Goal: Register for event/course

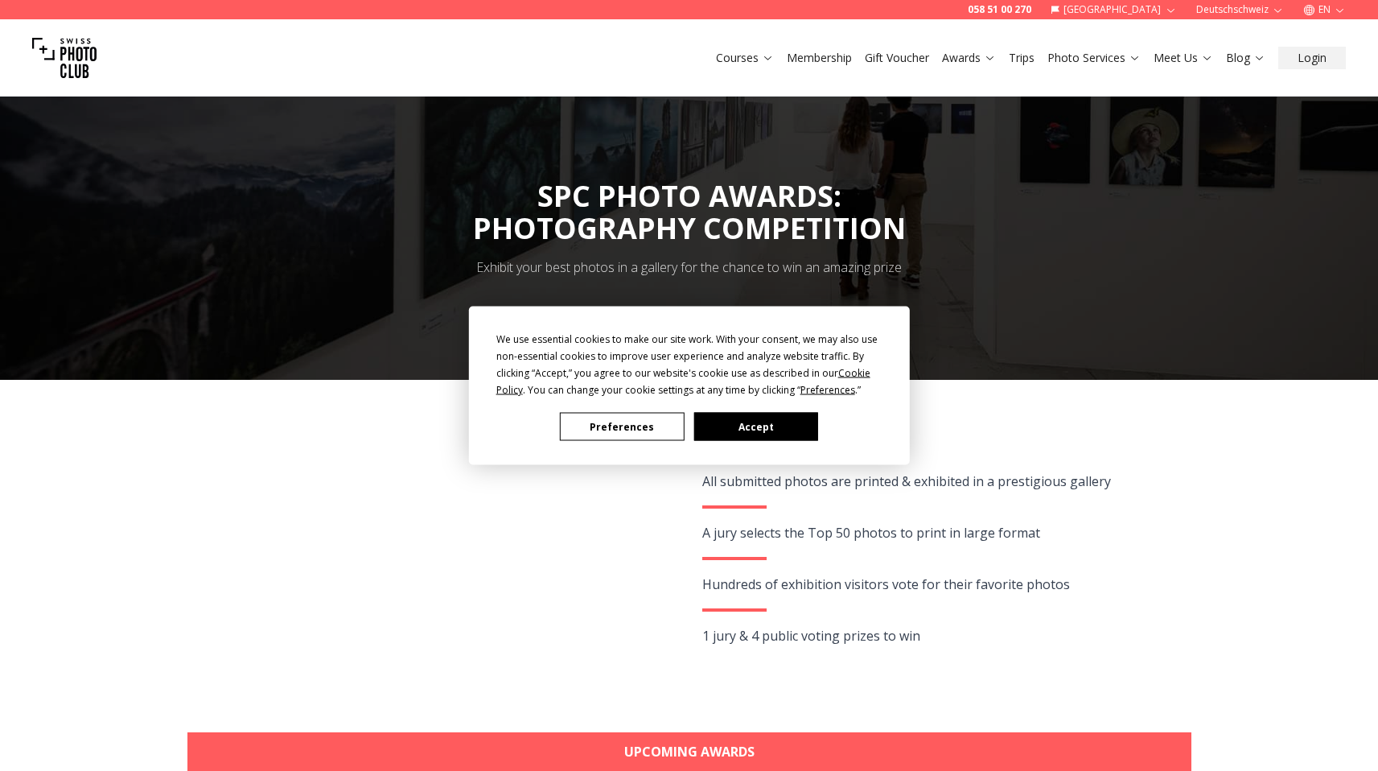
click at [744, 428] on button "Accept" at bounding box center [755, 427] width 124 height 28
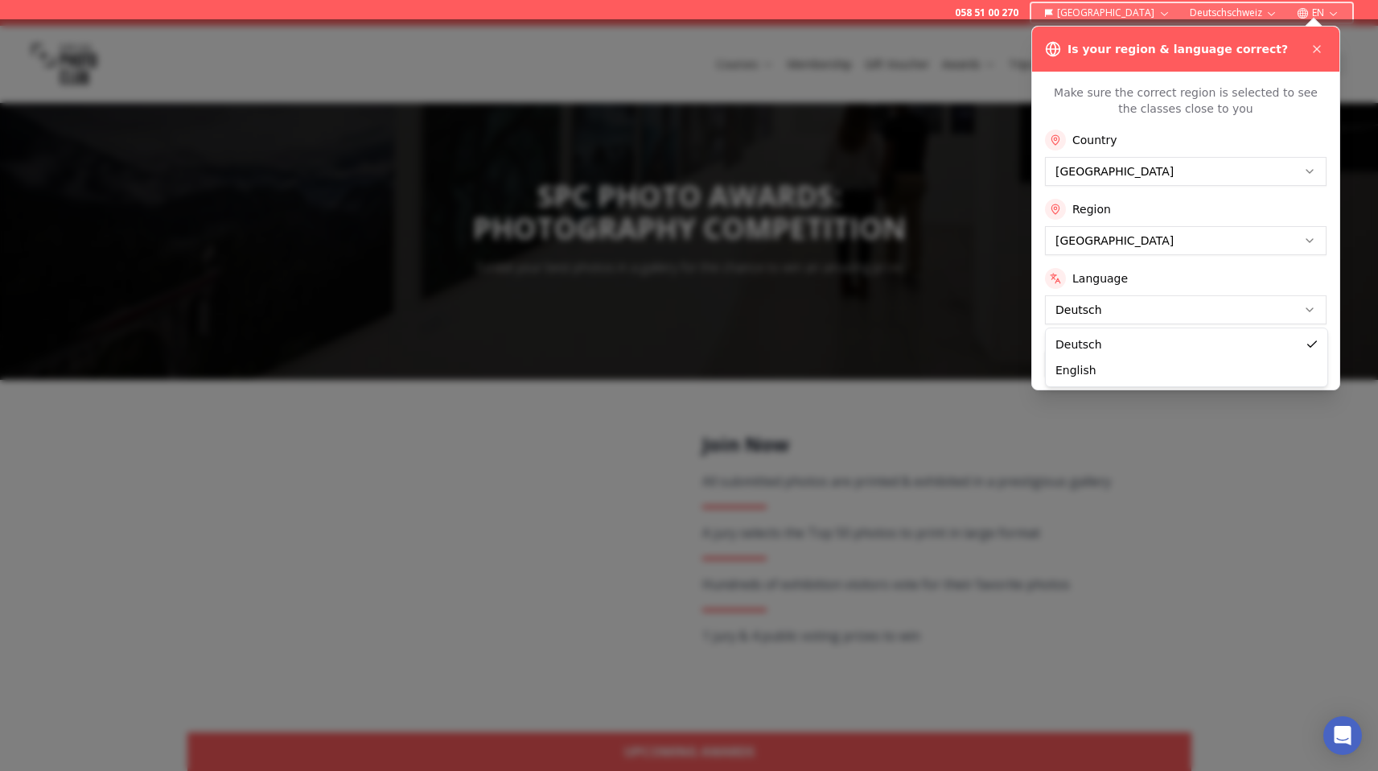
click at [1137, 358] on button "Apply Settings" at bounding box center [1186, 364] width 282 height 26
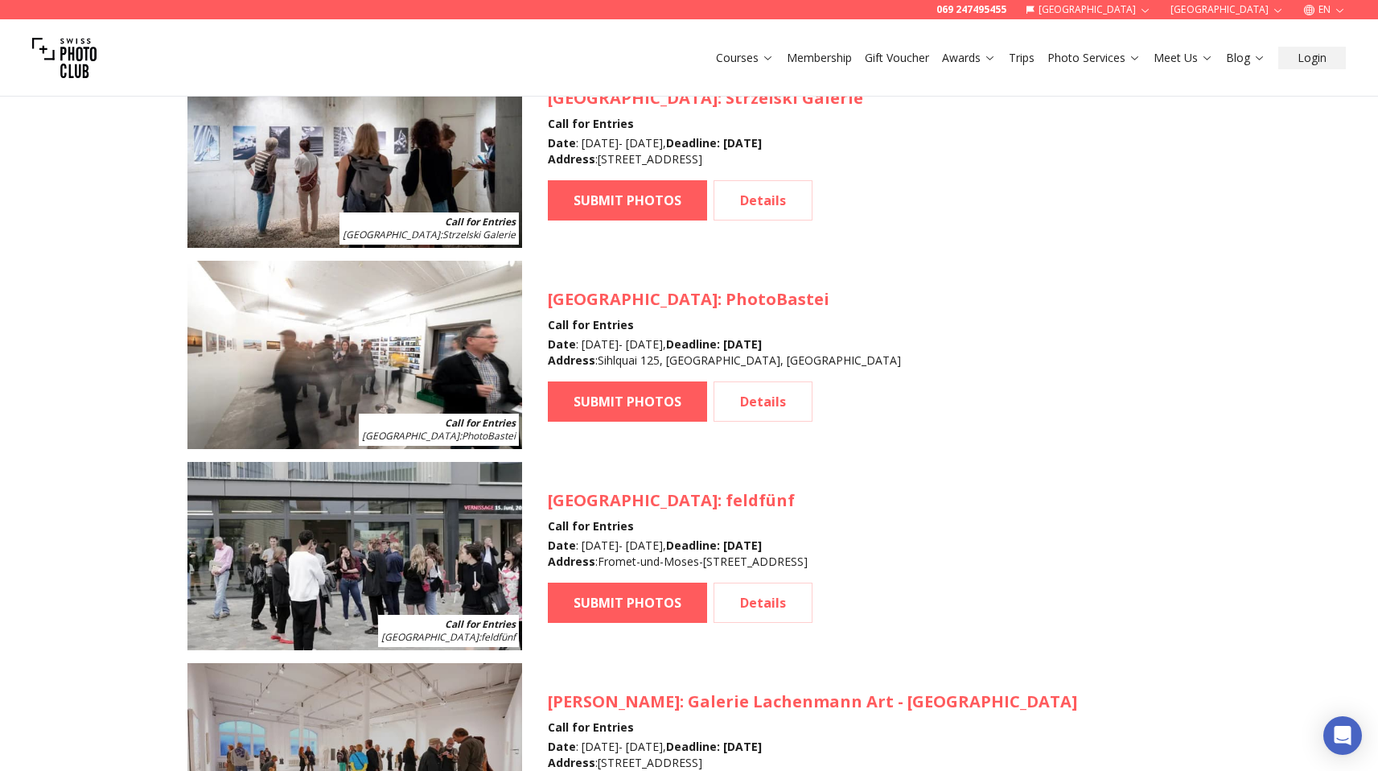
scroll to position [2594, 0]
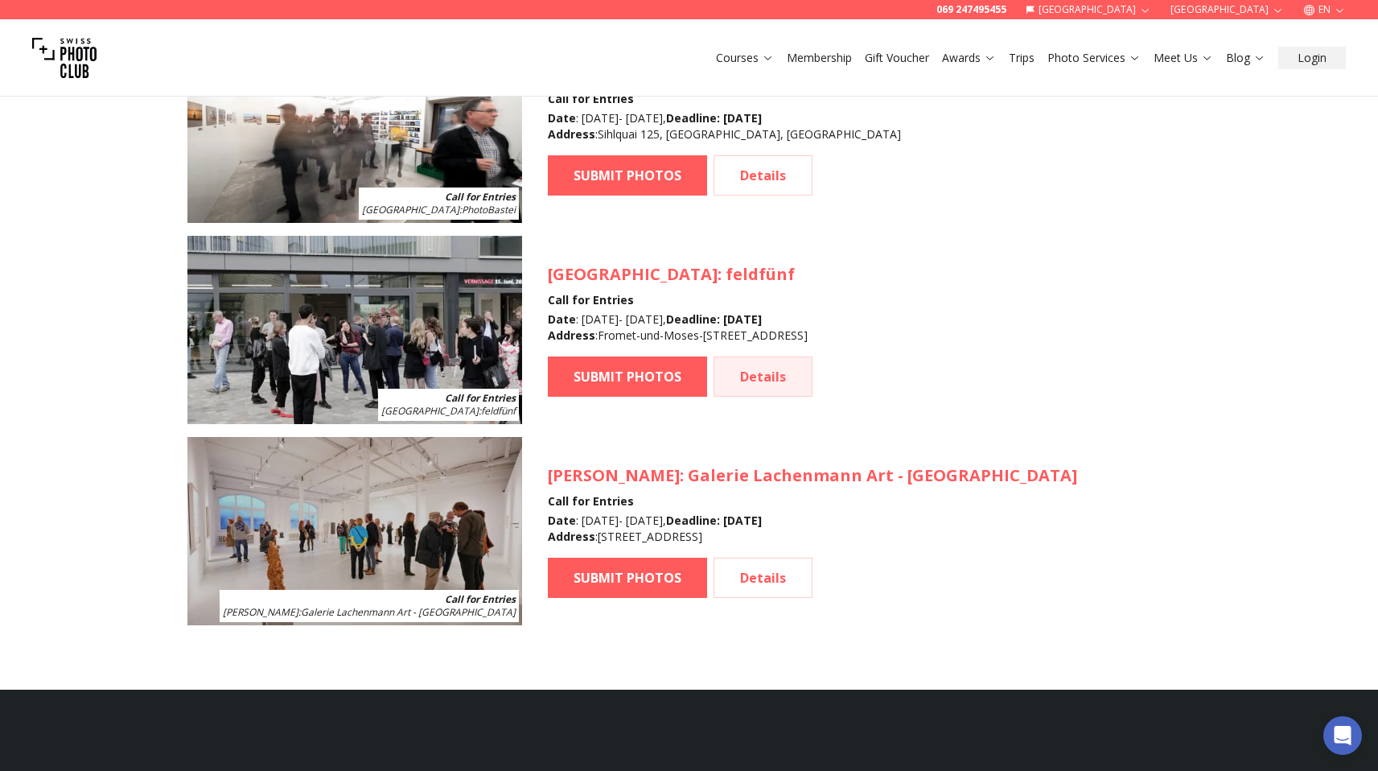
click at [764, 376] on link "Details" at bounding box center [762, 376] width 99 height 40
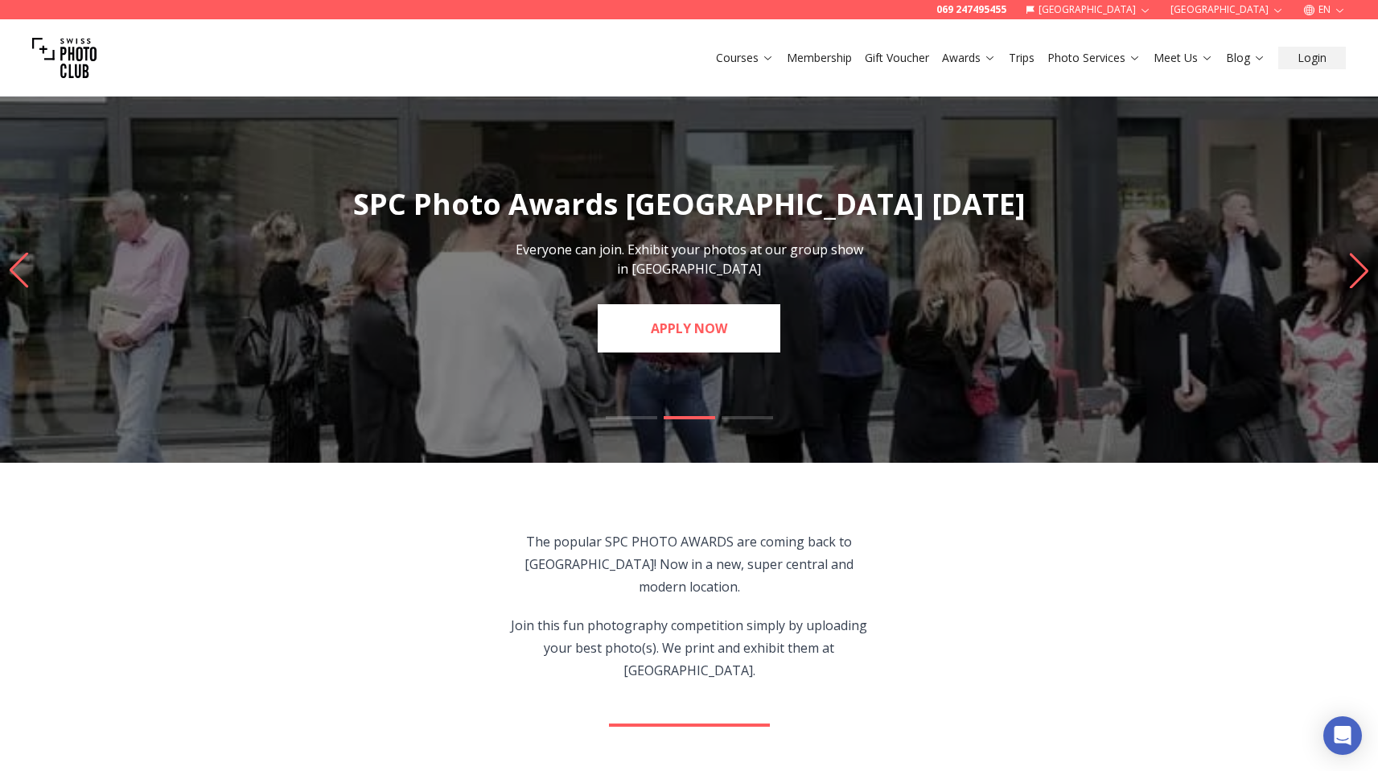
click at [694, 333] on link "APPLY NOW" at bounding box center [689, 328] width 183 height 48
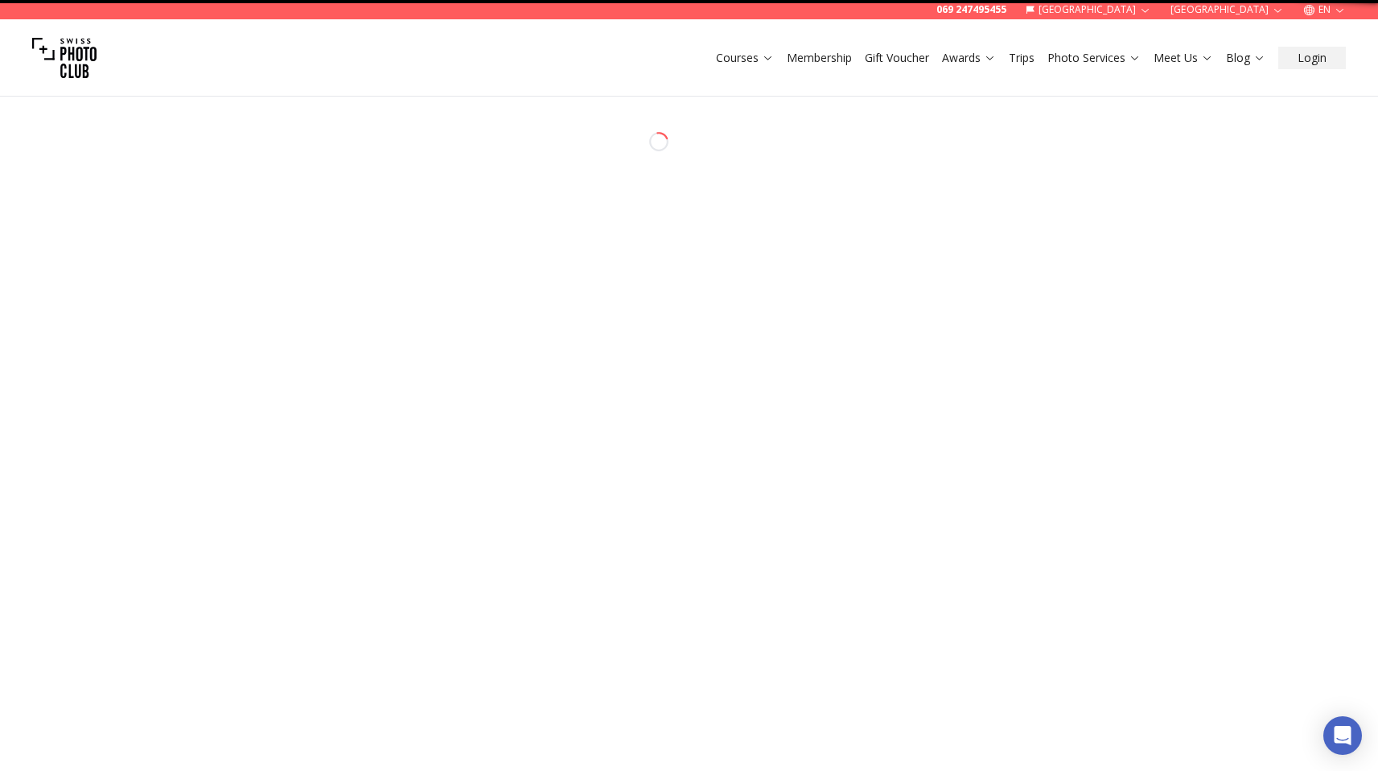
select select "*******"
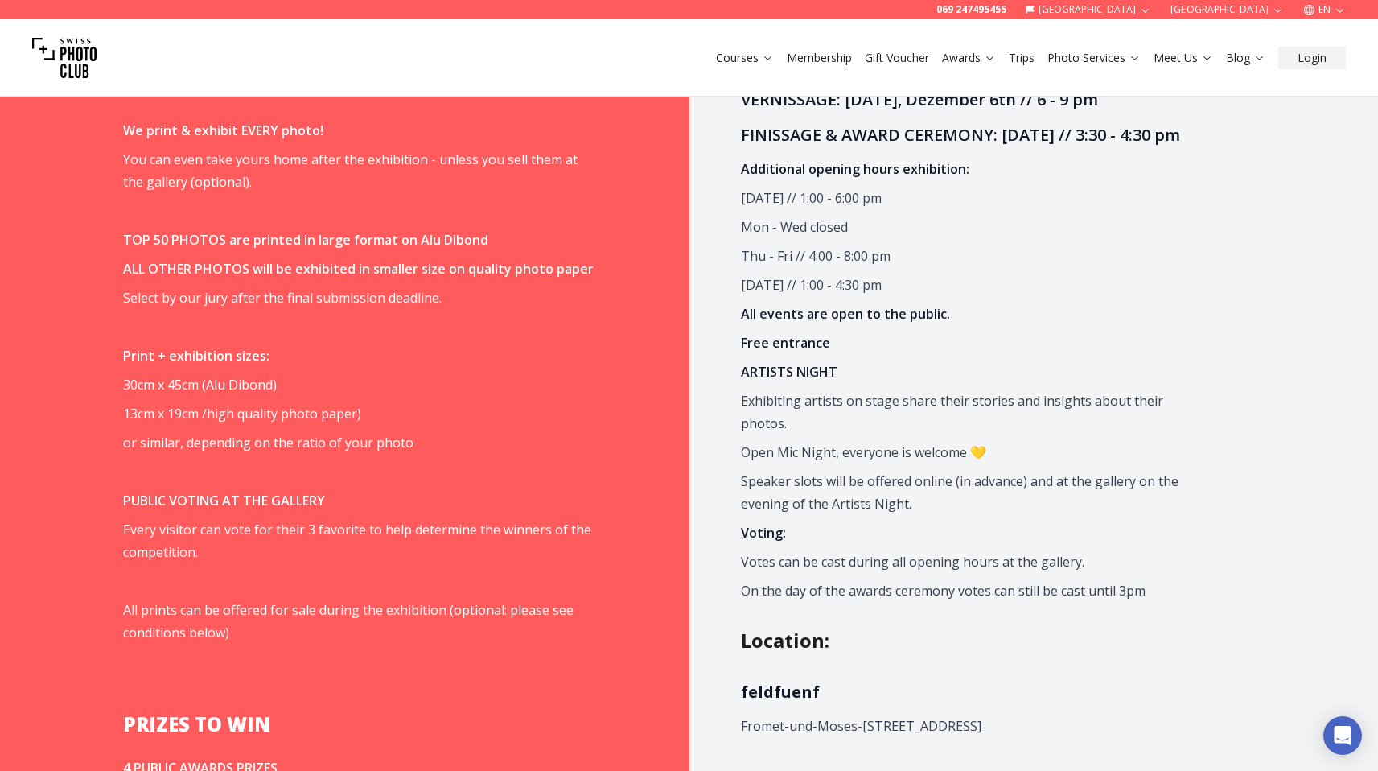
scroll to position [1333, 0]
